Goal: Navigation & Orientation: Find specific page/section

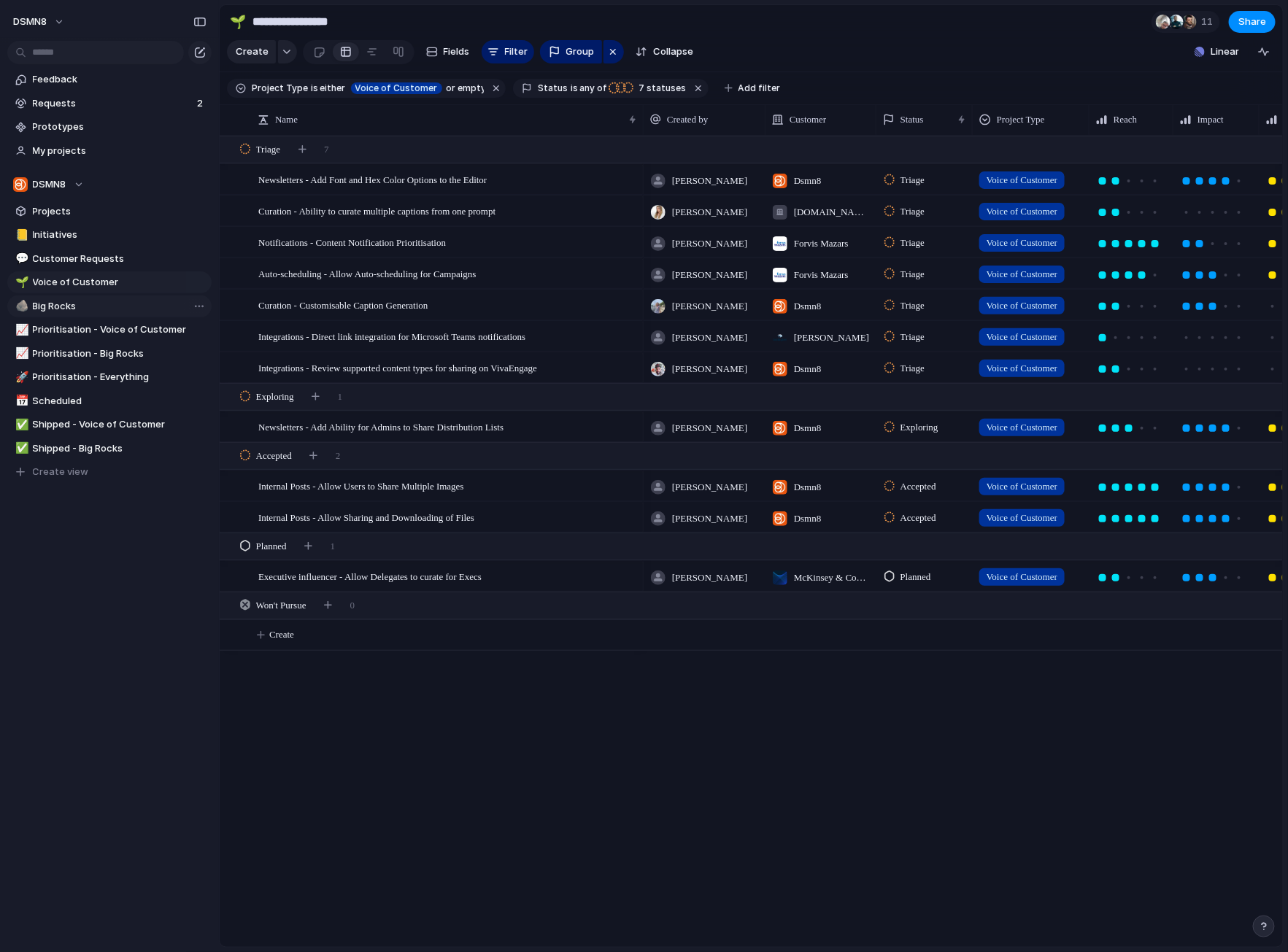
click at [86, 306] on span "Big Rocks" at bounding box center [120, 306] width 173 height 15
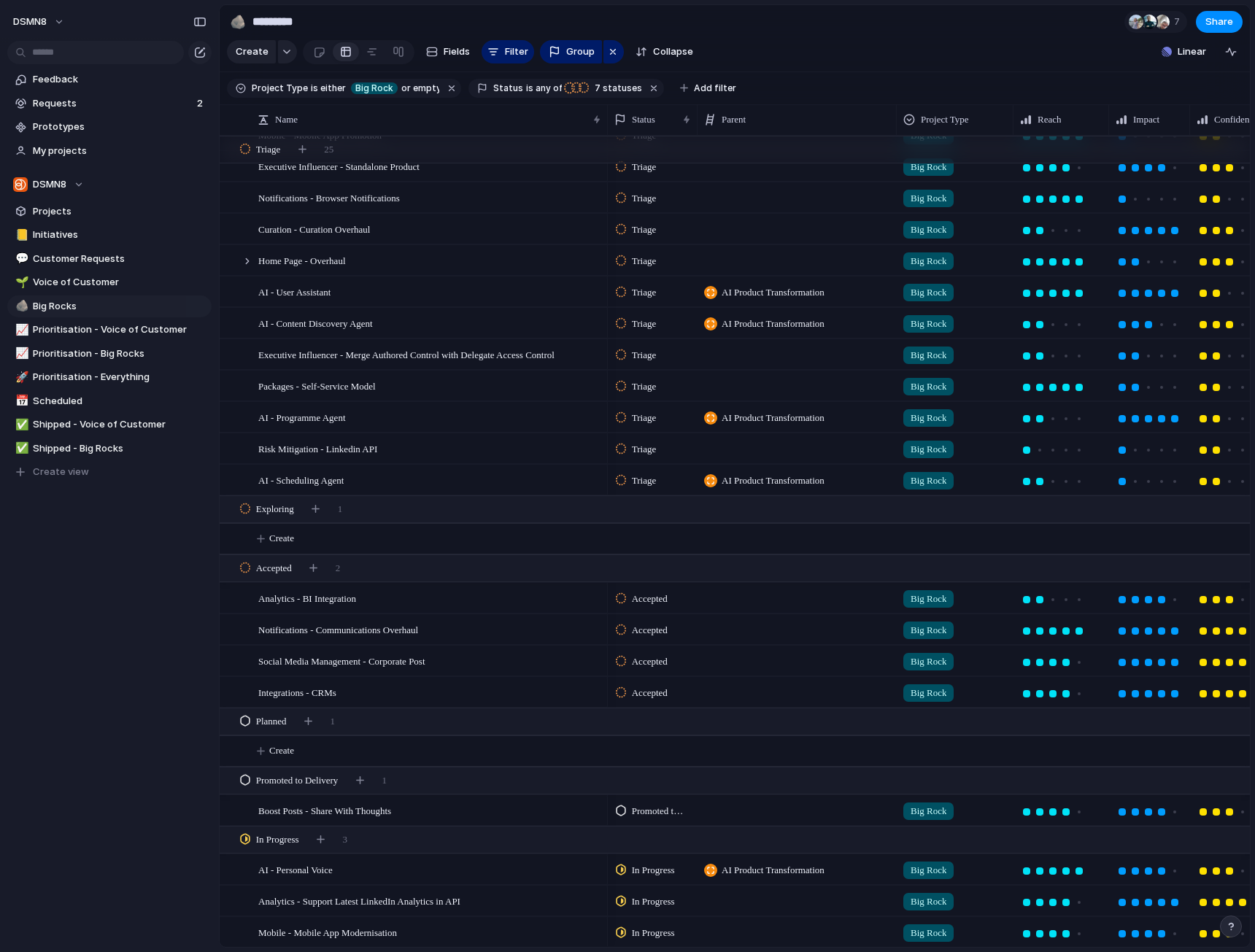
drag, startPoint x: 3, startPoint y: 586, endPoint x: -106, endPoint y: 584, distance: 109.0
click at [0, 584] on html "DSMN8 Feedback Requests 2 Prototypes My projects DSMN8 Projects 📒 Initiatives 💬…" at bounding box center [627, 476] width 1255 height 952
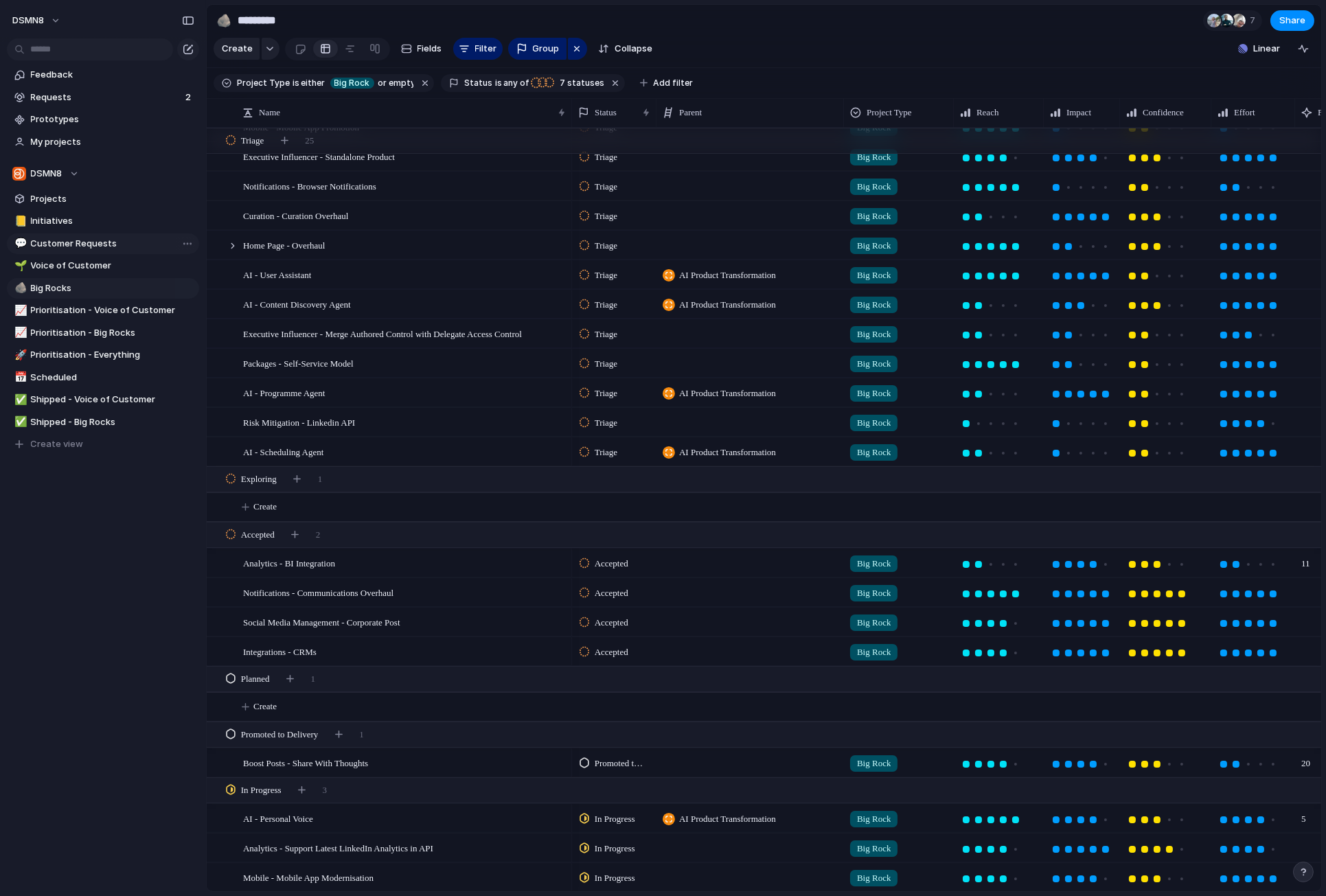
click at [76, 239] on span "Customer Requests" at bounding box center [113, 244] width 163 height 14
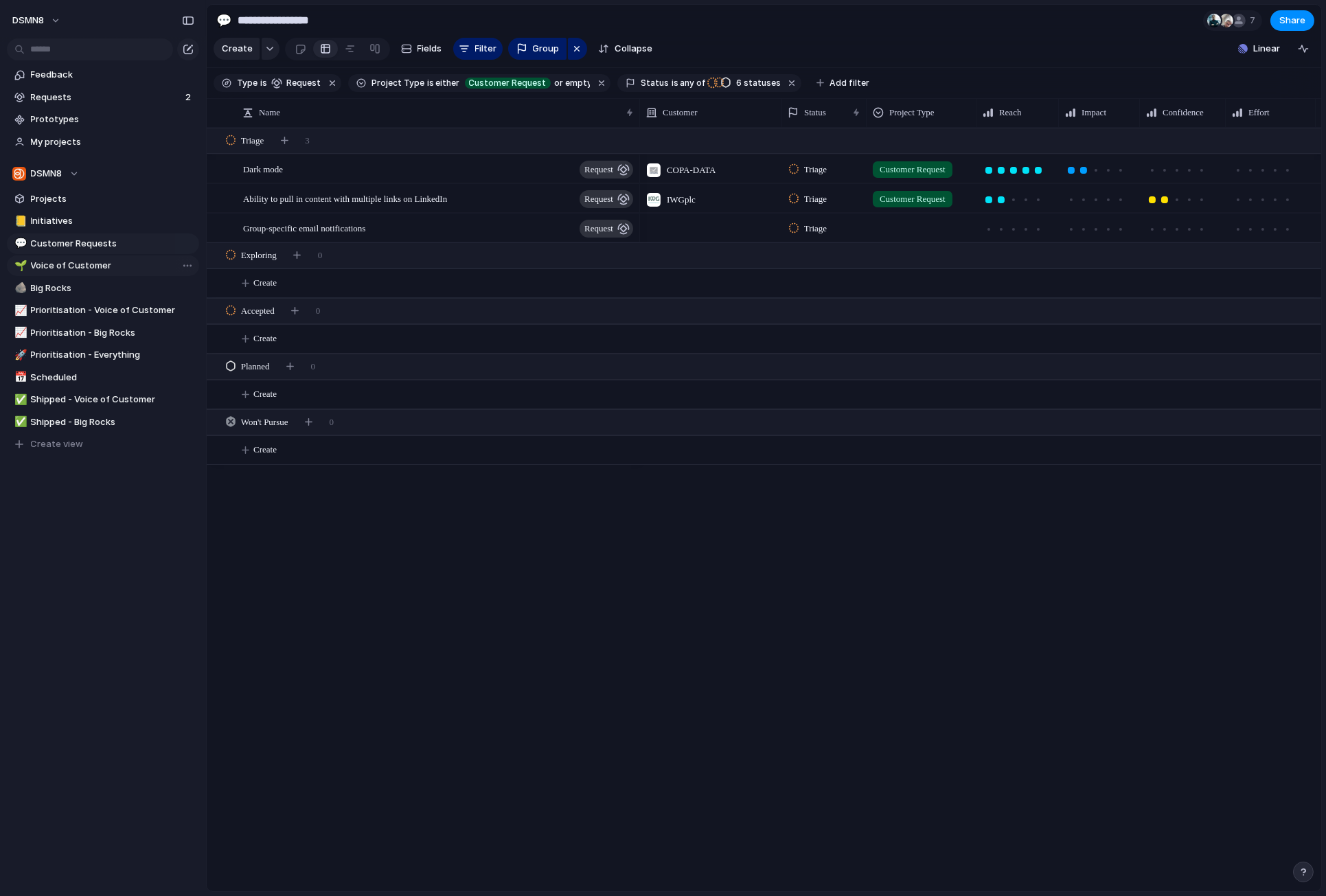
click at [78, 266] on span "Voice of Customer" at bounding box center [113, 266] width 163 height 14
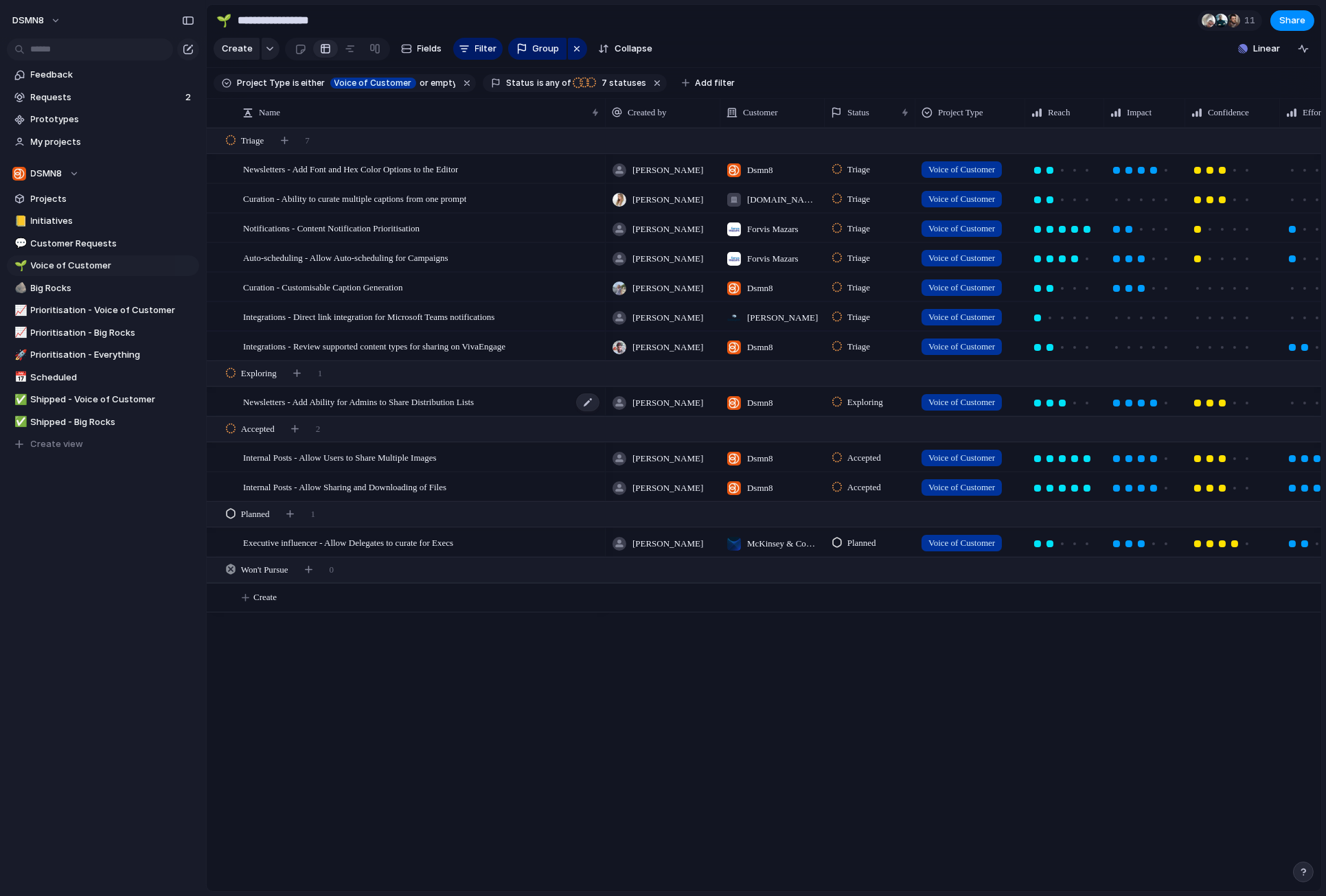
click at [346, 402] on span "Newsletters - Add Ability for Admins to Share Distribution Lists" at bounding box center [358, 401] width 231 height 16
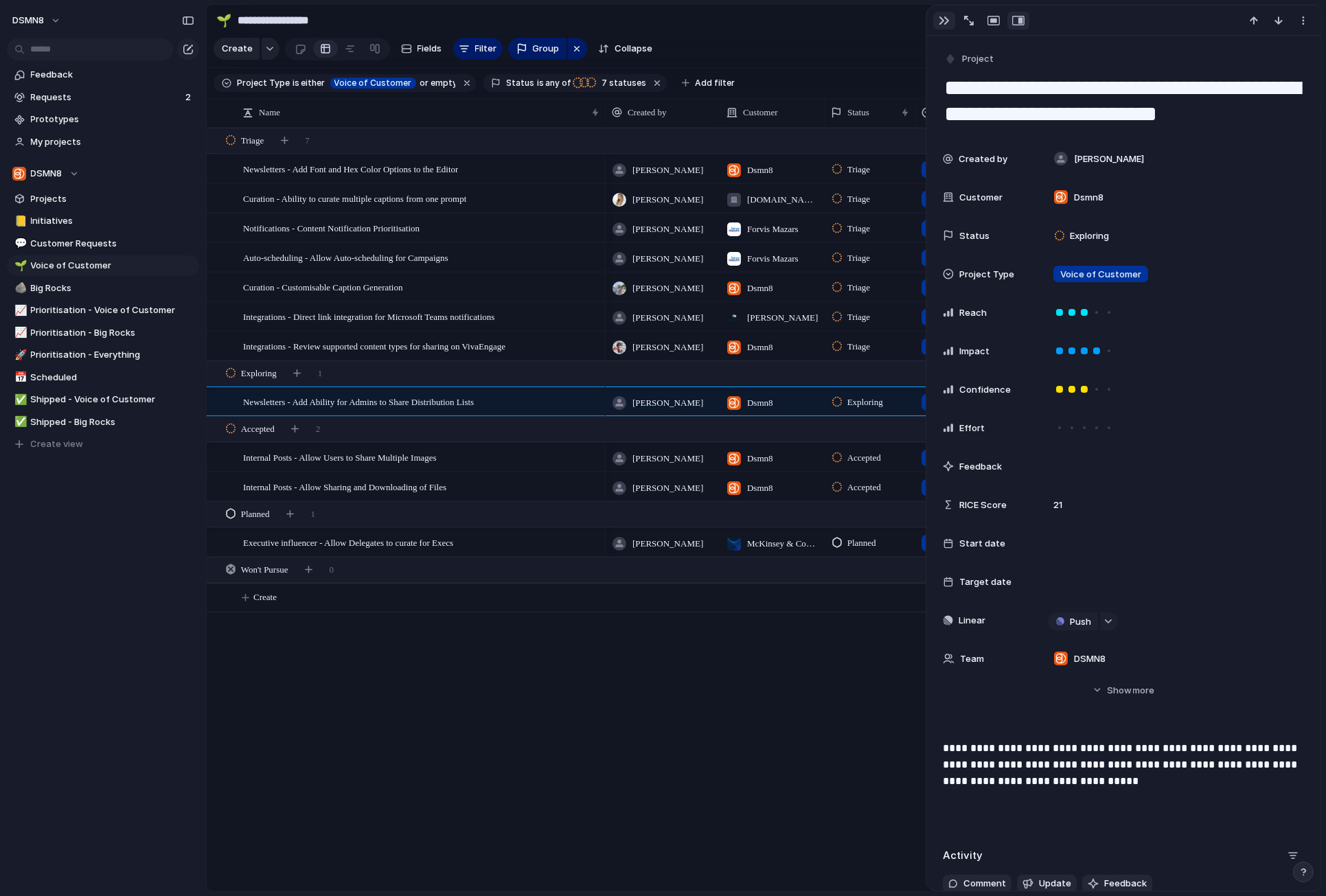
click at [950, 20] on button "button" at bounding box center [944, 20] width 22 height 18
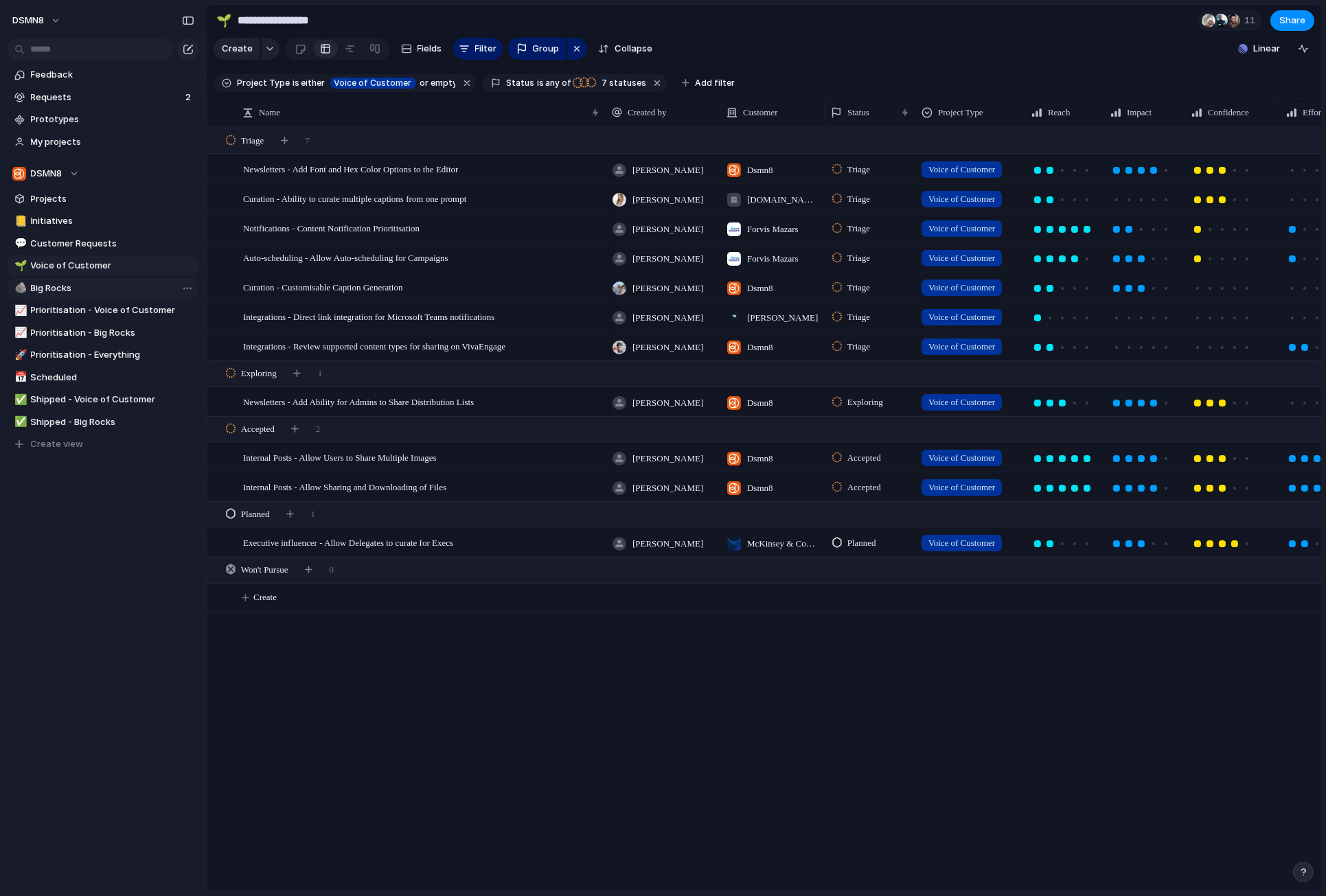
click at [60, 291] on span "Big Rocks" at bounding box center [113, 288] width 163 height 14
type input "*********"
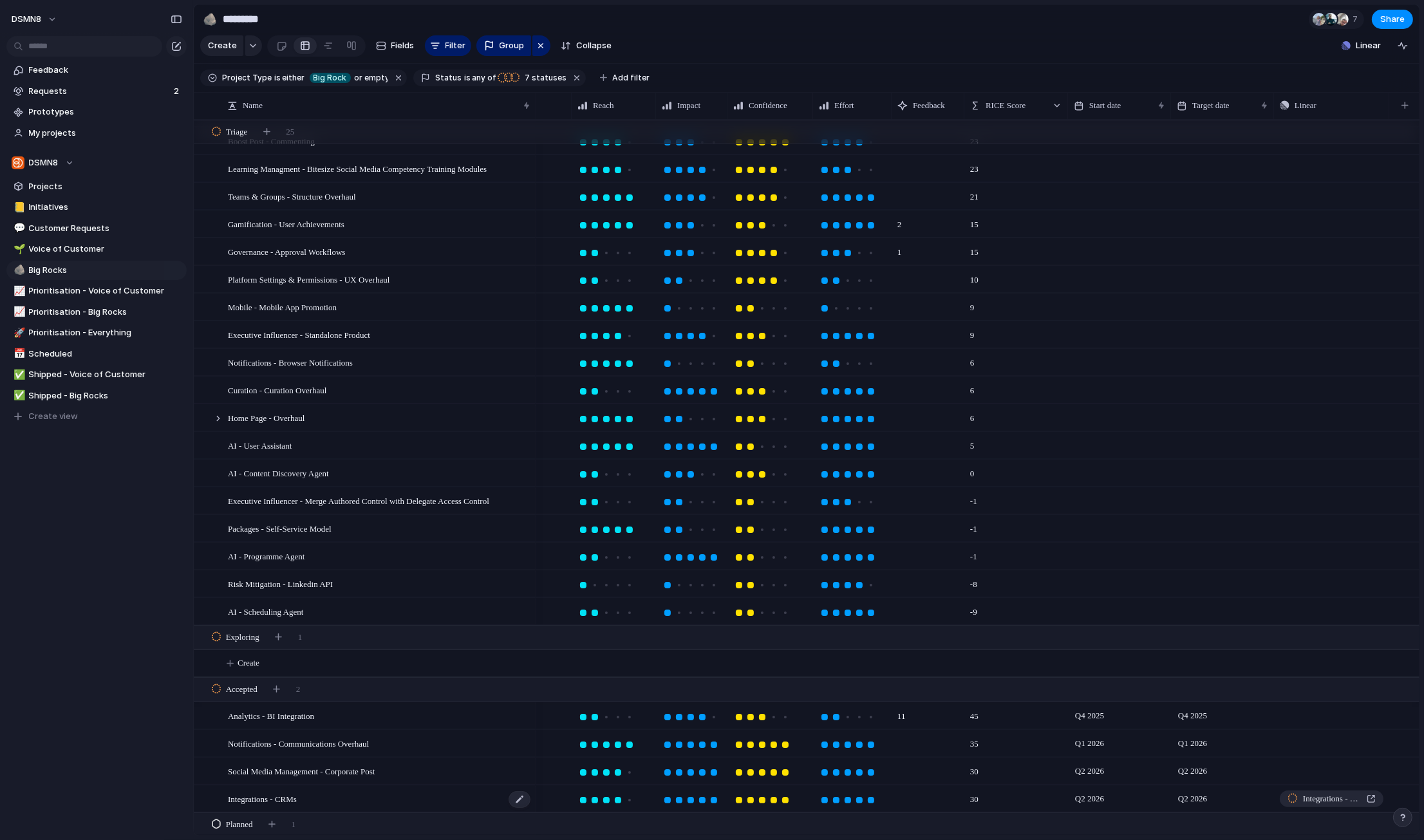
scroll to position [82, 0]
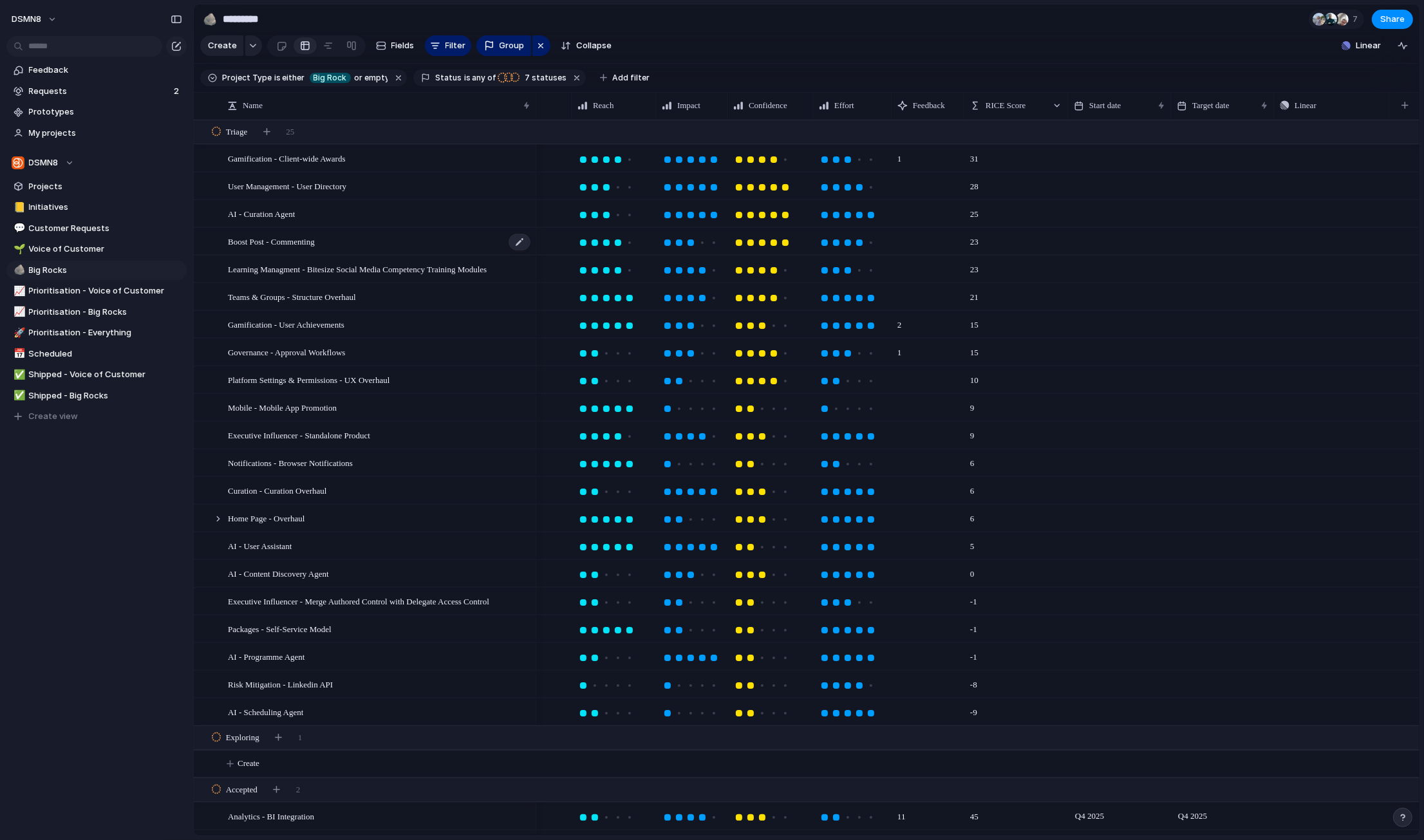
click at [352, 241] on div "Boost Post - Commenting" at bounding box center [379, 242] width 303 height 26
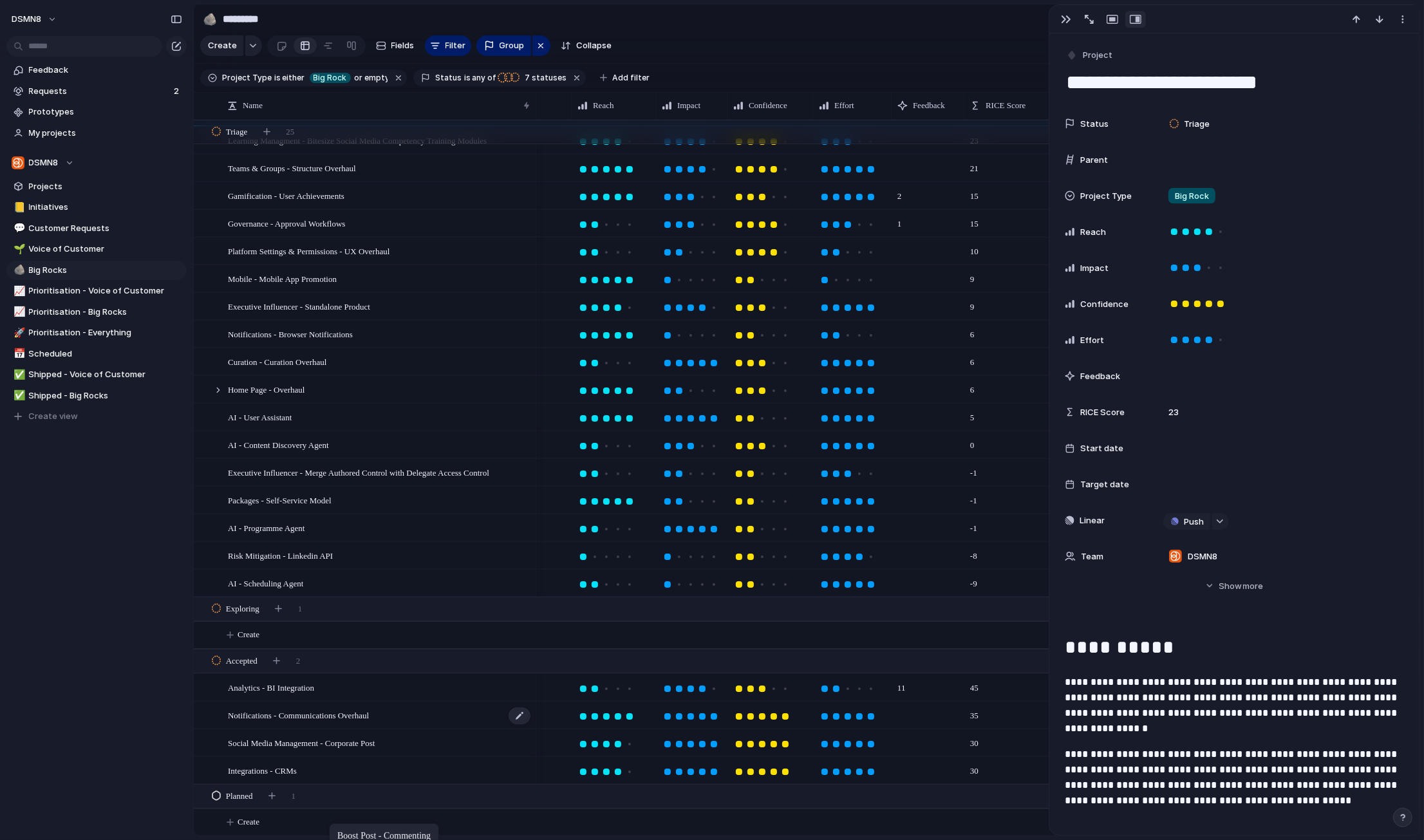
scroll to position [155, 0]
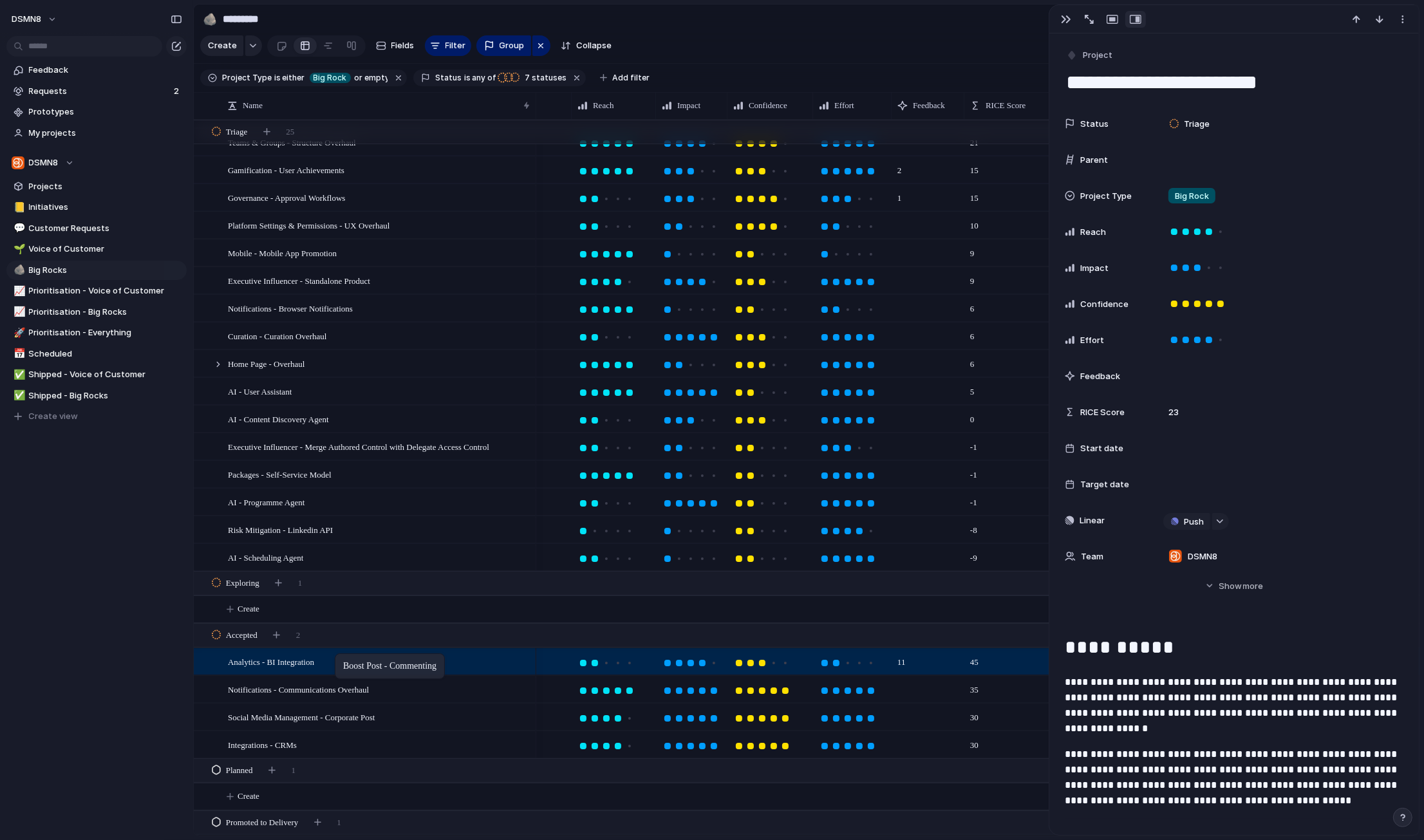
drag, startPoint x: 359, startPoint y: 243, endPoint x: 340, endPoint y: 654, distance: 411.4
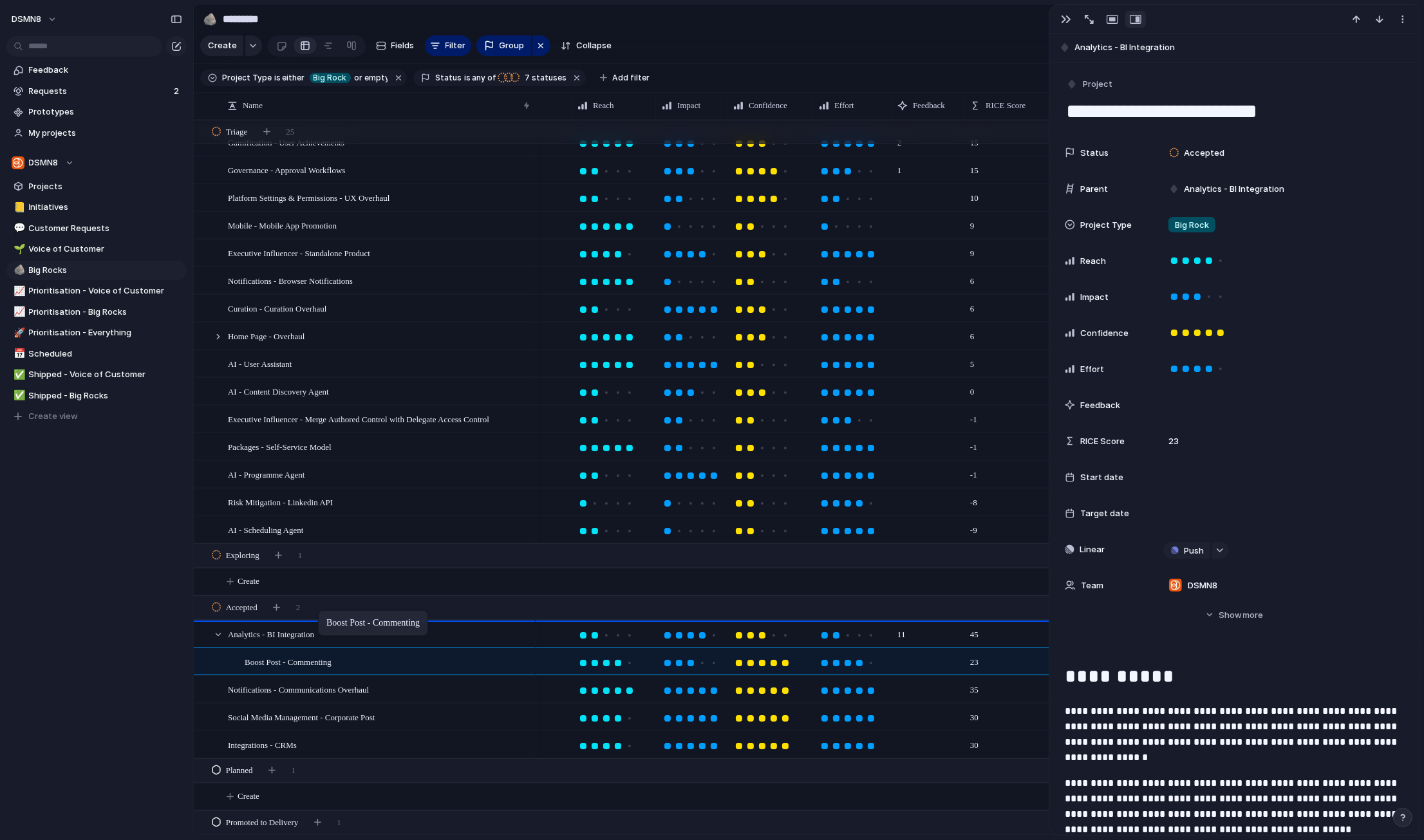
drag, startPoint x: 315, startPoint y: 659, endPoint x: 325, endPoint y: 612, distance: 48.1
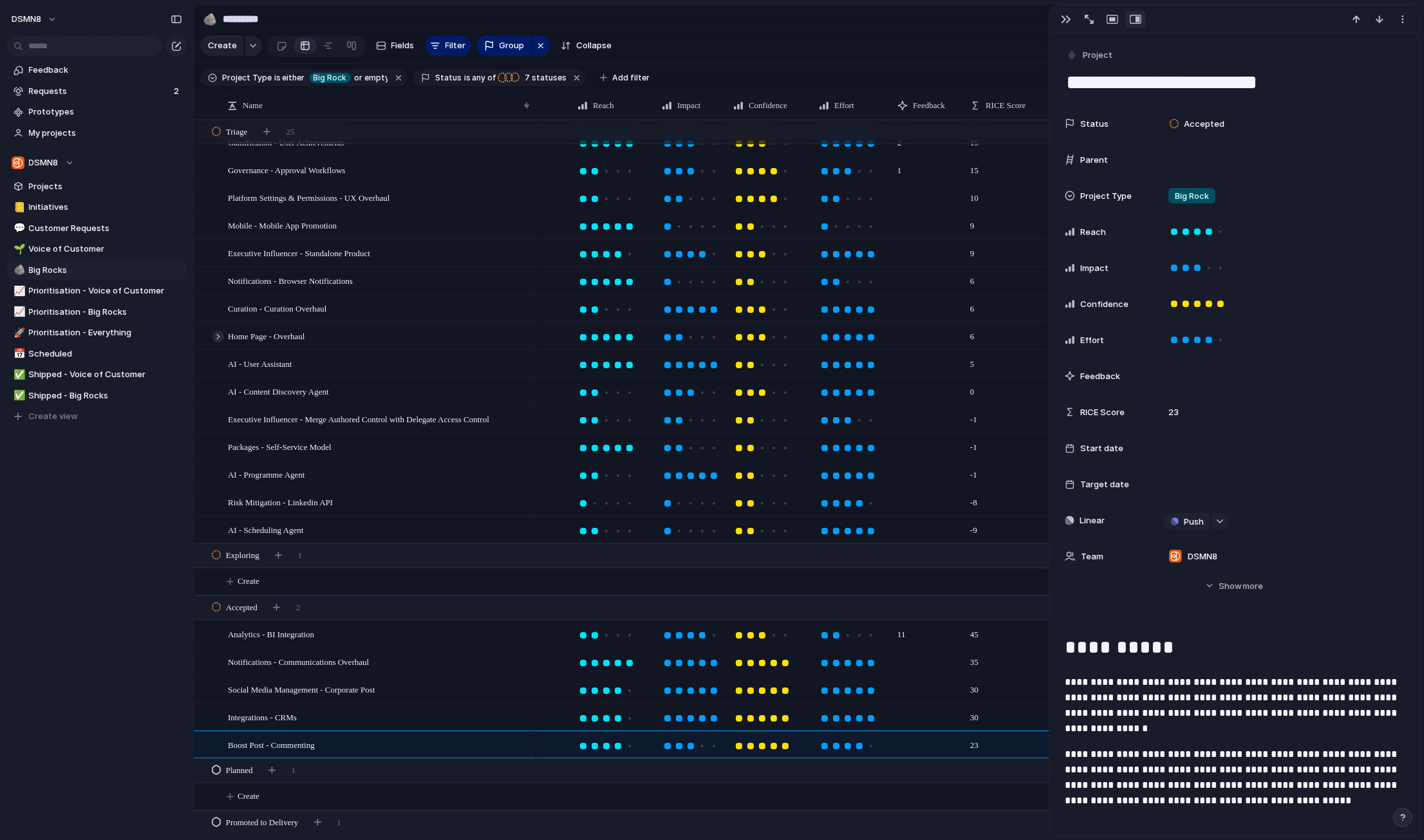
click at [218, 334] on div at bounding box center [218, 336] width 11 height 11
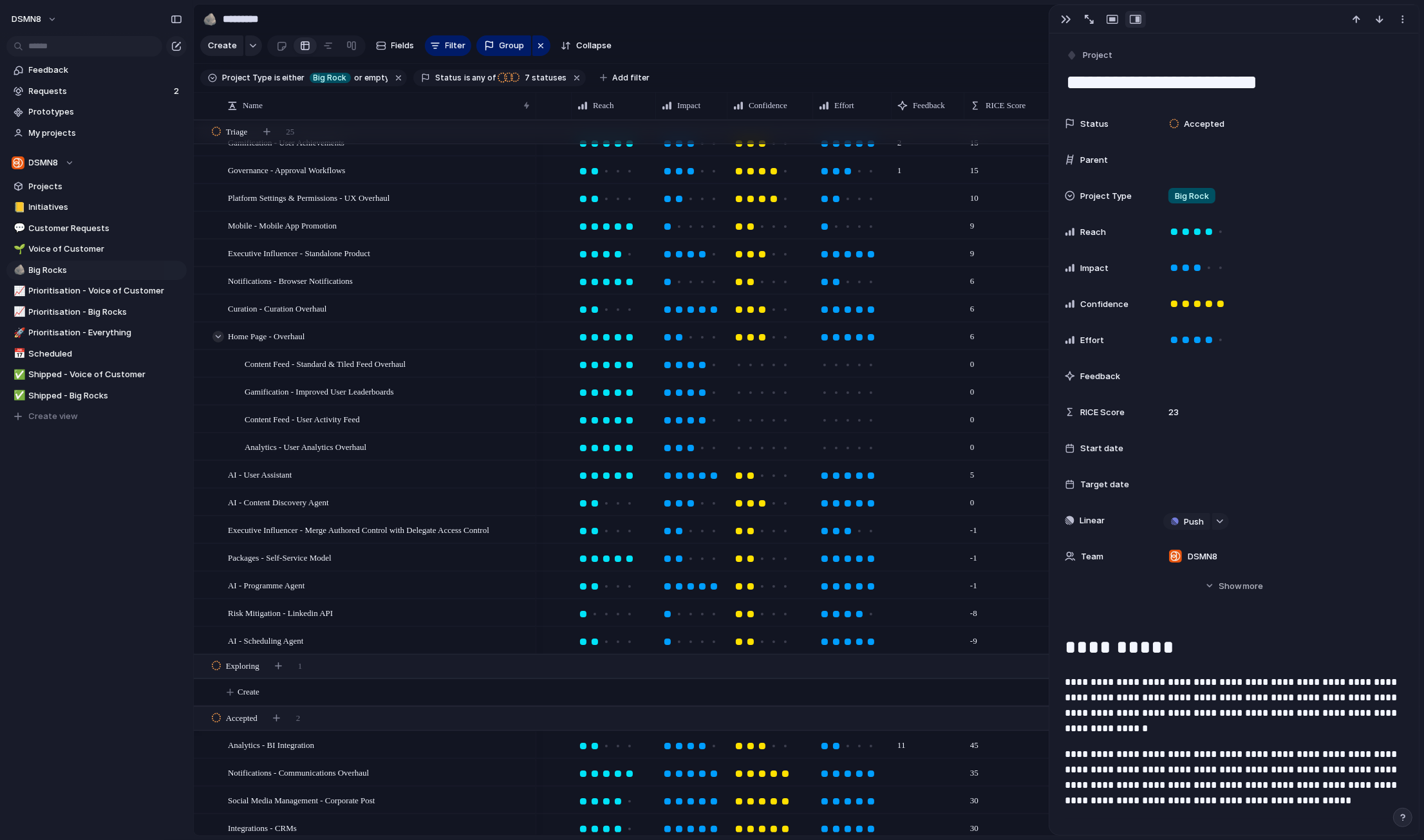
click at [217, 335] on div at bounding box center [218, 336] width 11 height 11
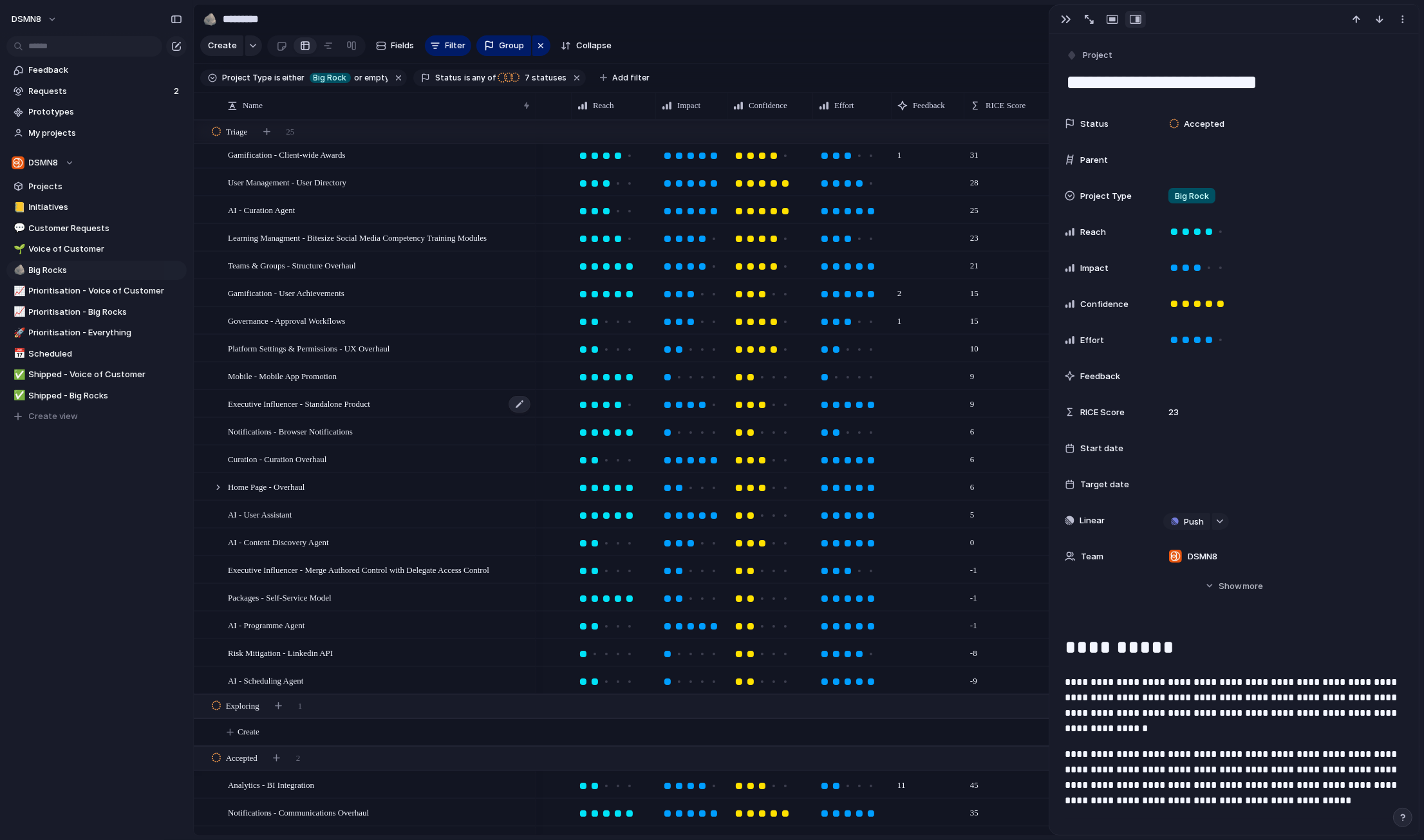
scroll to position [4, 0]
click at [550, 239] on div "Big Rock" at bounding box center [521, 235] width 102 height 21
click at [212, 237] on div "Big Rock Voice of Customer Customer Request" at bounding box center [712, 420] width 1424 height 840
click at [1064, 19] on div "button" at bounding box center [1066, 19] width 11 height 11
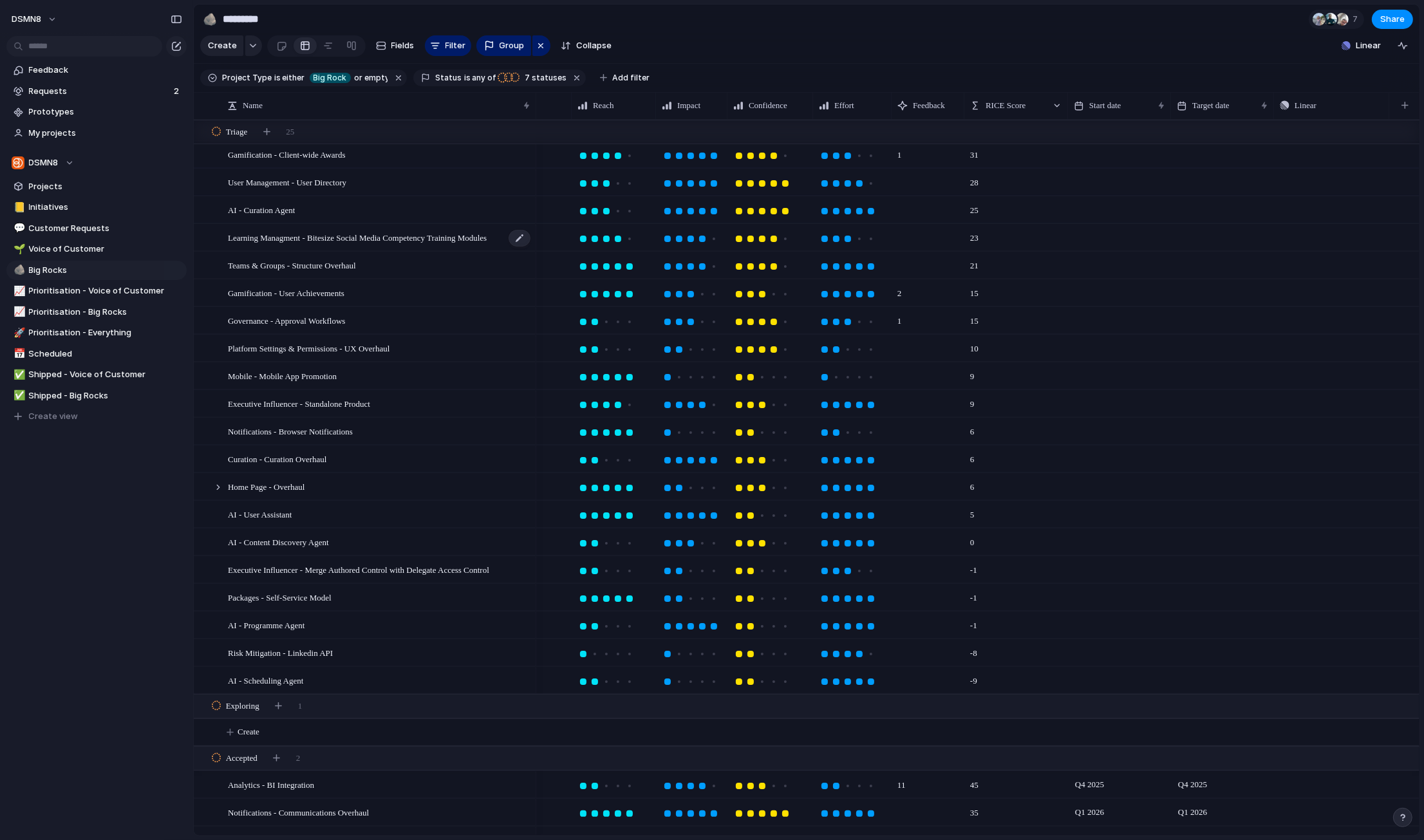
click at [417, 234] on span "Learning Managment - Bitesize Social Media Competency Training Modules" at bounding box center [357, 237] width 259 height 15
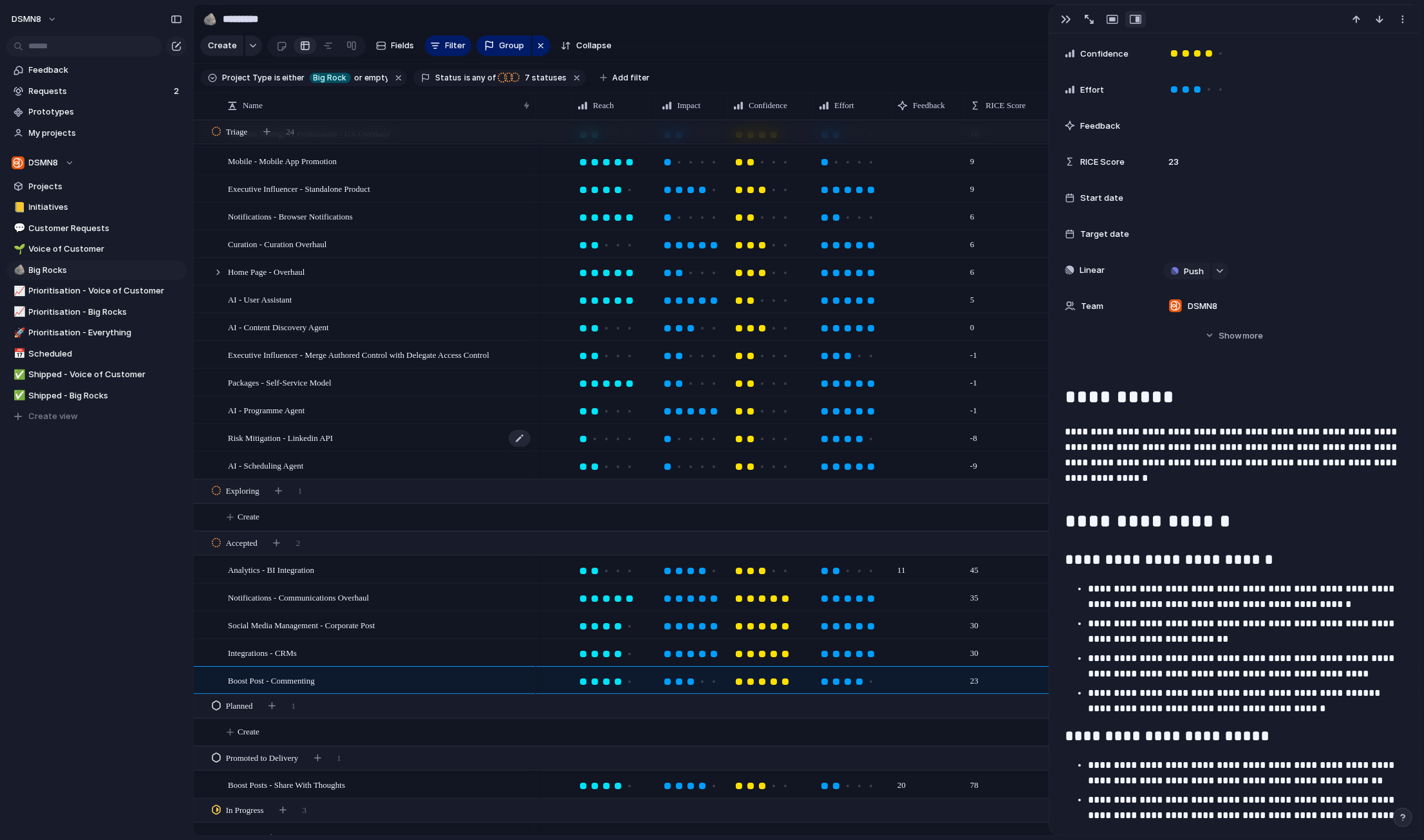
scroll to position [237, 0]
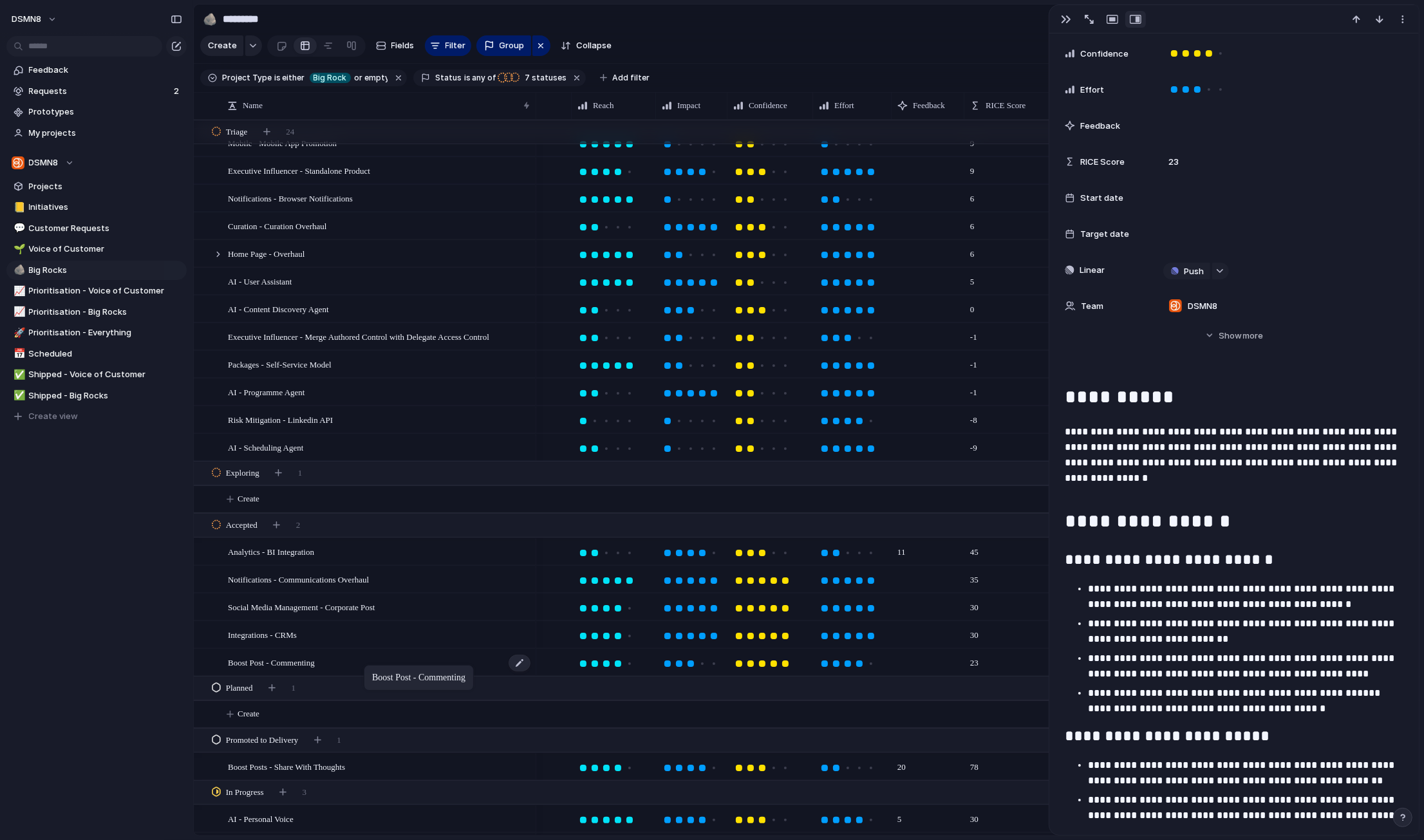
drag, startPoint x: 337, startPoint y: 665, endPoint x: 370, endPoint y: 674, distance: 34.2
click at [413, 766] on div "Boost Posts - Share With Thoughts" at bounding box center [379, 767] width 303 height 26
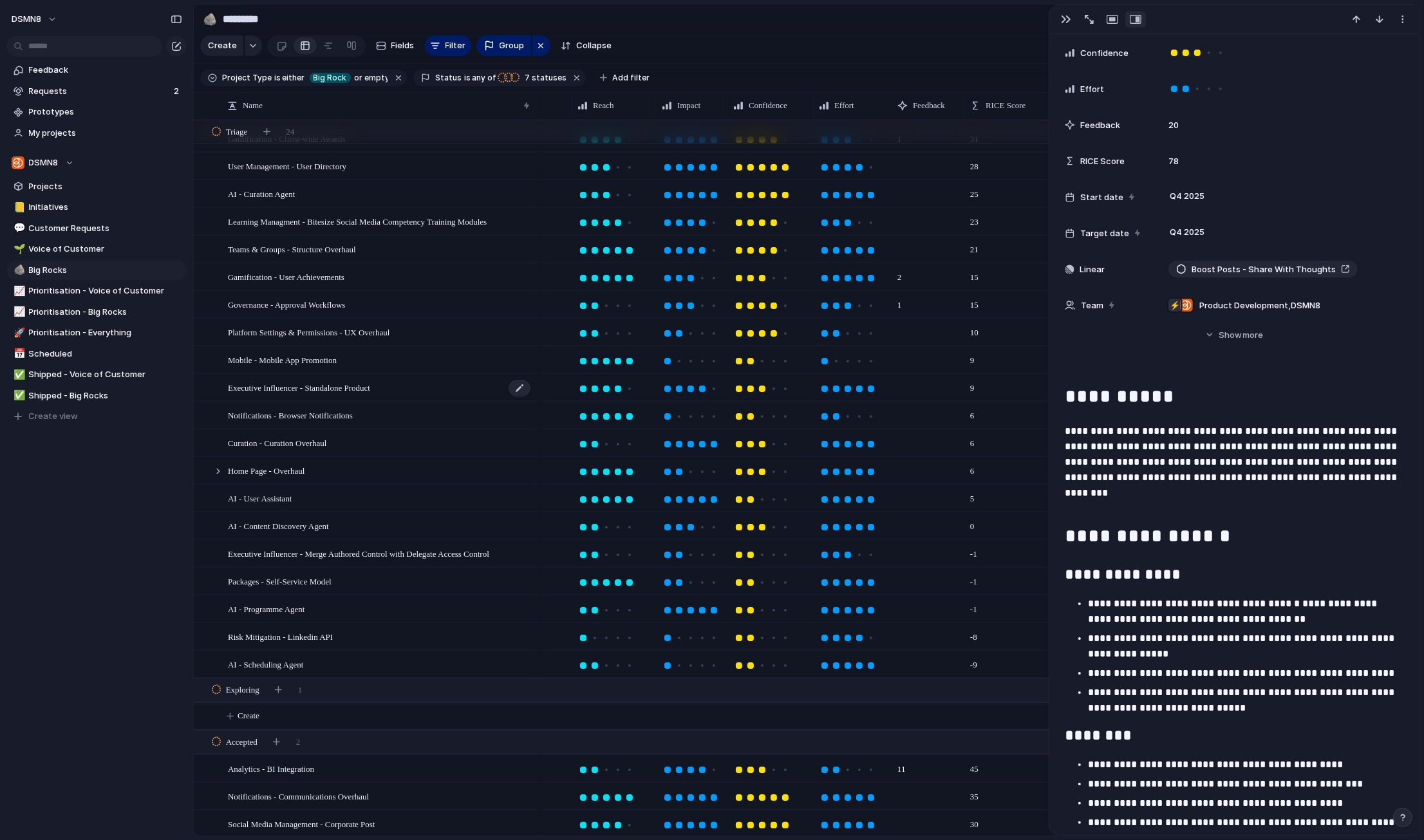
scroll to position [20, 0]
click at [435, 389] on div "Executive Influencer - Standalone Product" at bounding box center [379, 387] width 303 height 26
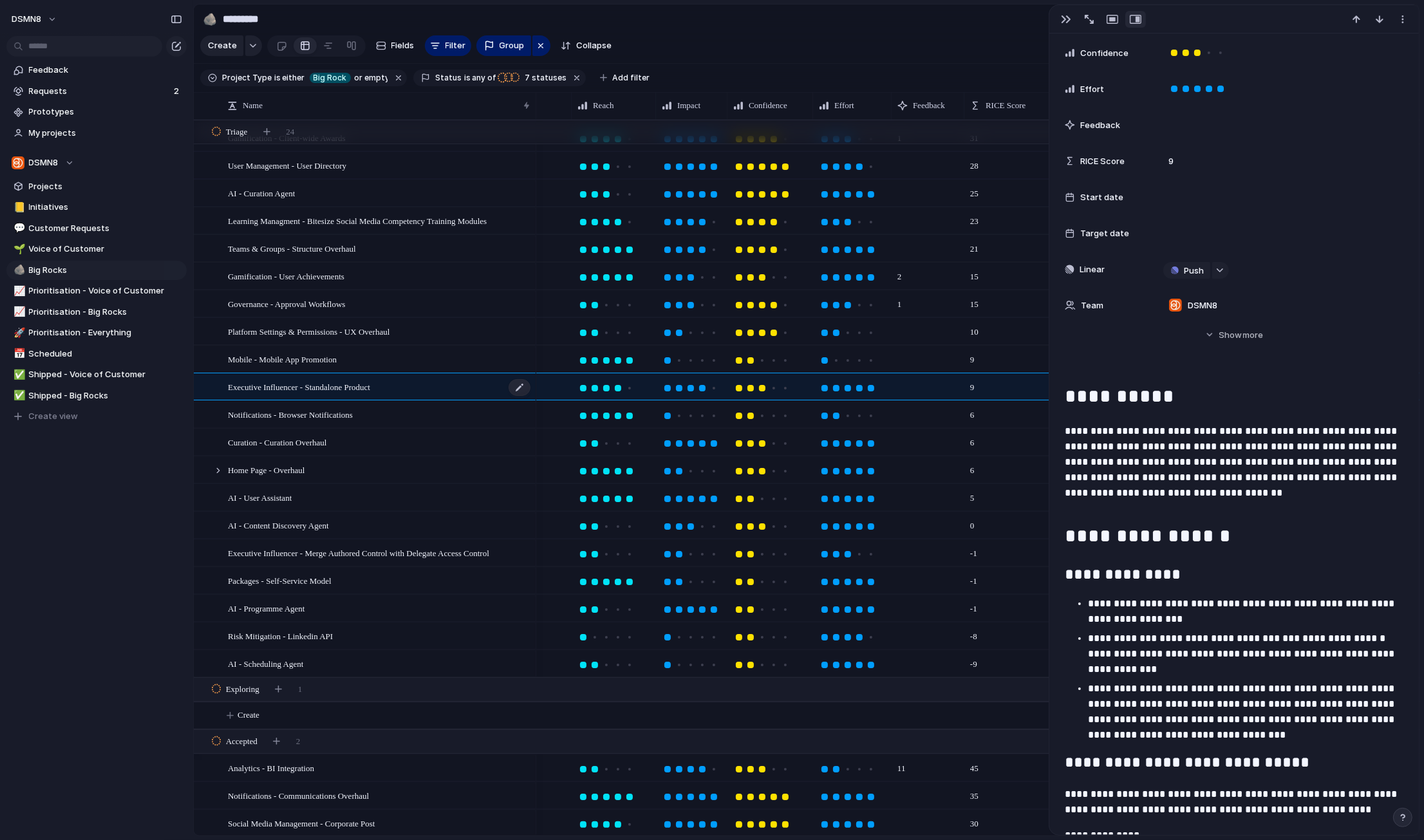
scroll to position [275, 0]
click at [405, 557] on span "Executive Influencer - Merge Authored Control with Delegate Access Control" at bounding box center [358, 552] width 261 height 15
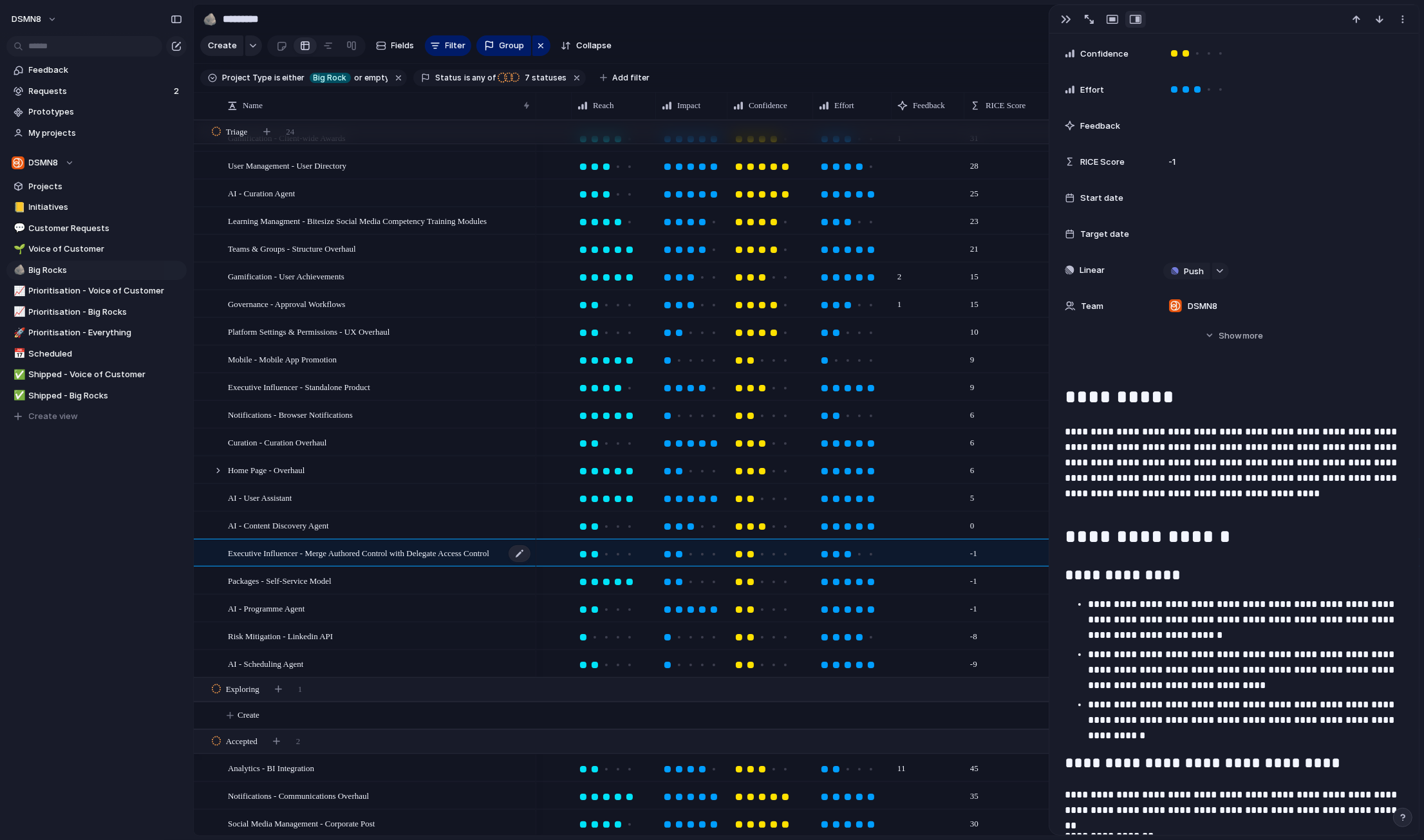
scroll to position [300, 0]
click at [352, 384] on span "Executive Influencer - Standalone Product" at bounding box center [299, 386] width 142 height 15
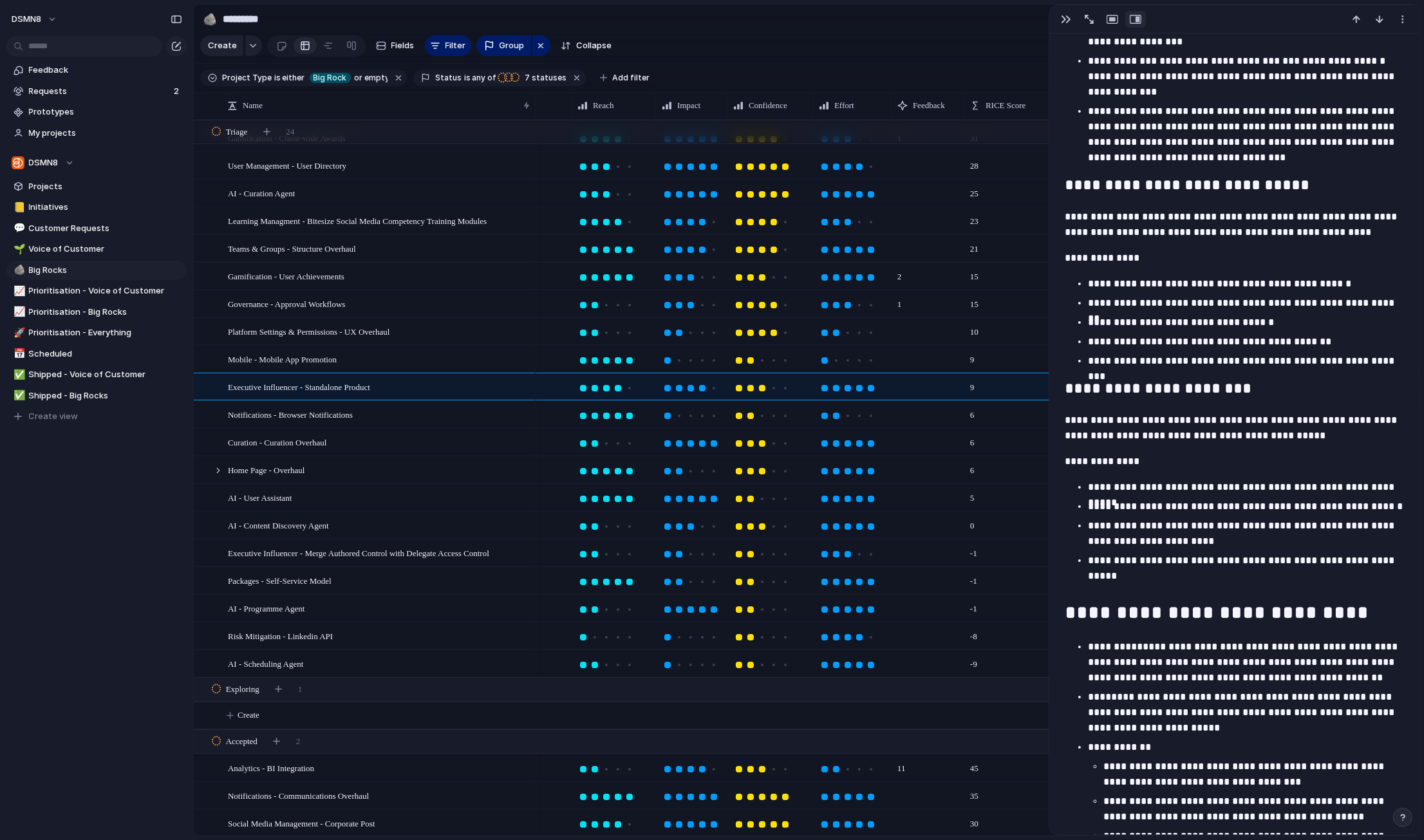
scroll to position [864, 0]
